Goal: Find specific page/section: Find specific page/section

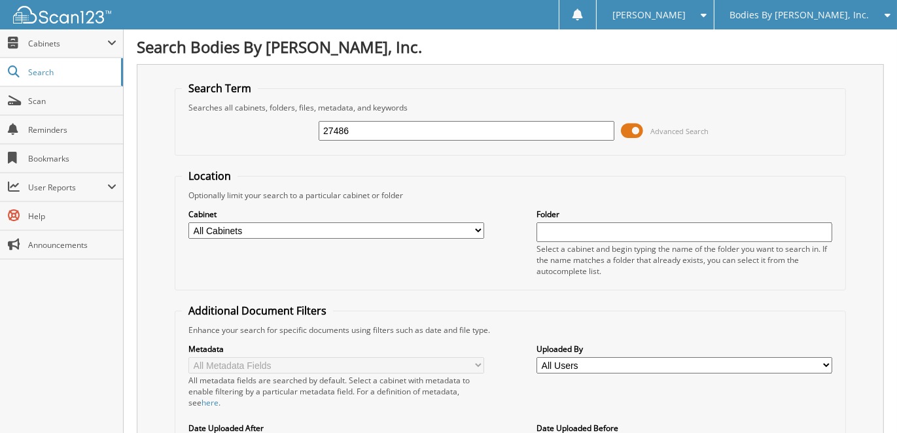
type input "27486"
drag, startPoint x: 357, startPoint y: 129, endPoint x: 232, endPoint y: 112, distance: 126.7
click at [237, 114] on div "27486 Advanced Search" at bounding box center [510, 130] width 657 height 35
type input "26740"
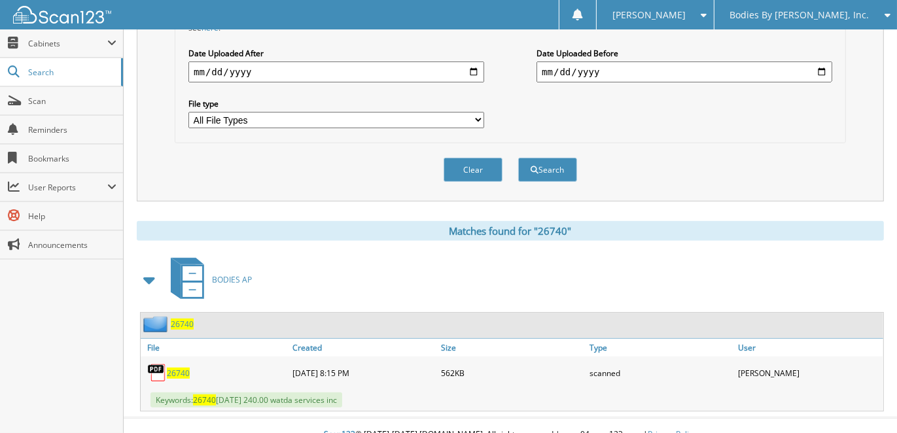
scroll to position [377, 0]
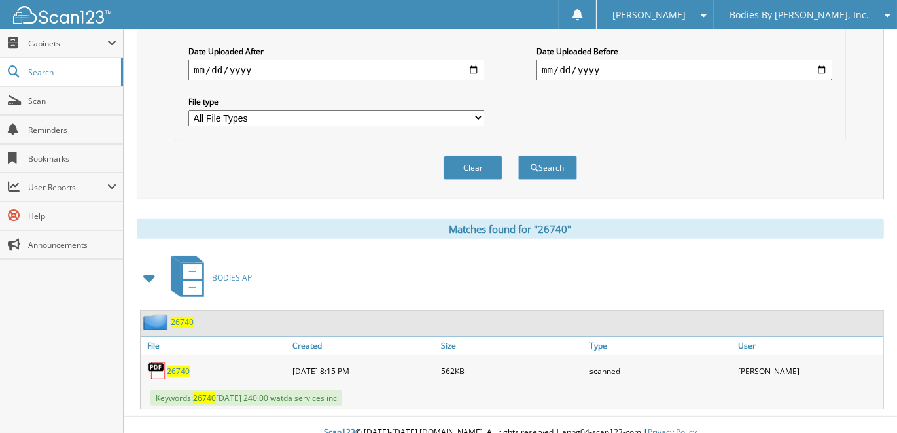
click at [183, 366] on span "26740" at bounding box center [178, 371] width 23 height 11
